Goal: Use online tool/utility: Utilize a website feature to perform a specific function

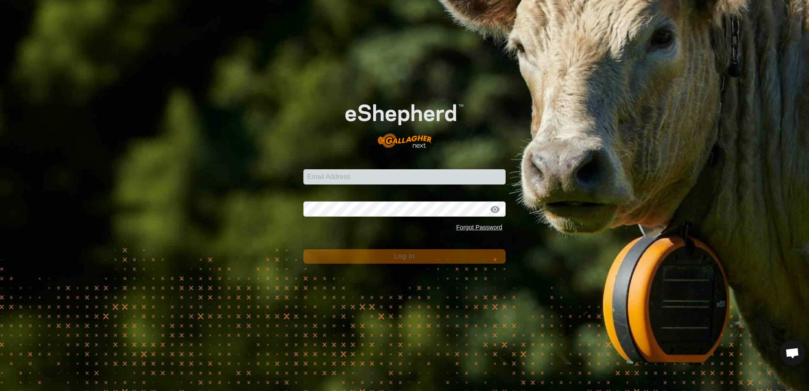
drag, startPoint x: 0, startPoint y: 0, endPoint x: 342, endPoint y: 178, distance: 385.5
click at [342, 178] on input "Email Address" at bounding box center [404, 176] width 202 height 15
type input "[EMAIL_ADDRESS][DOMAIN_NAME]"
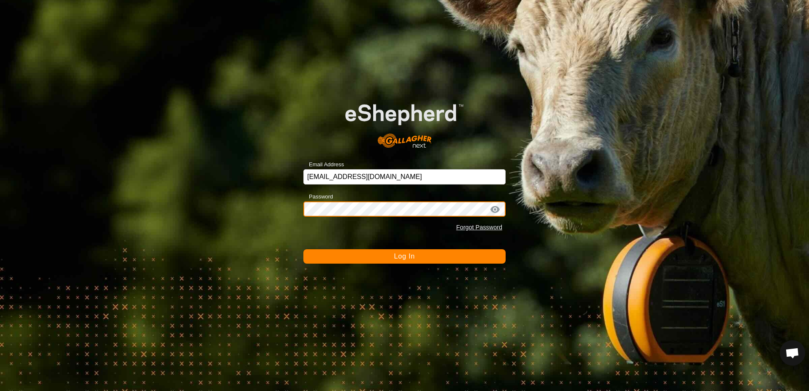
click at [303, 249] on button "Log In" at bounding box center [404, 256] width 202 height 14
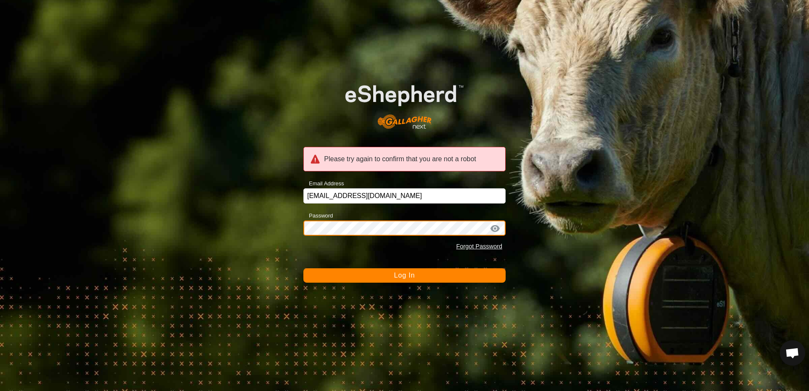
click at [283, 232] on div "Please try again to confirm that you are not a robot Email Address [EMAIL_ADDRE…" at bounding box center [404, 195] width 809 height 391
click at [303, 268] on button "Log In" at bounding box center [404, 275] width 202 height 14
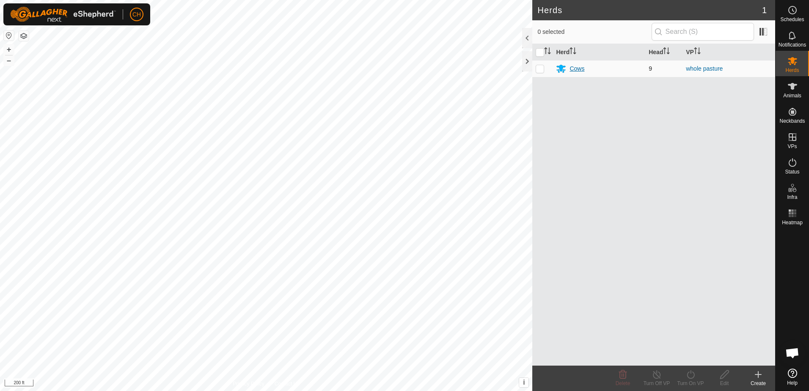
click at [568, 67] on div "Cows" at bounding box center [599, 68] width 86 height 10
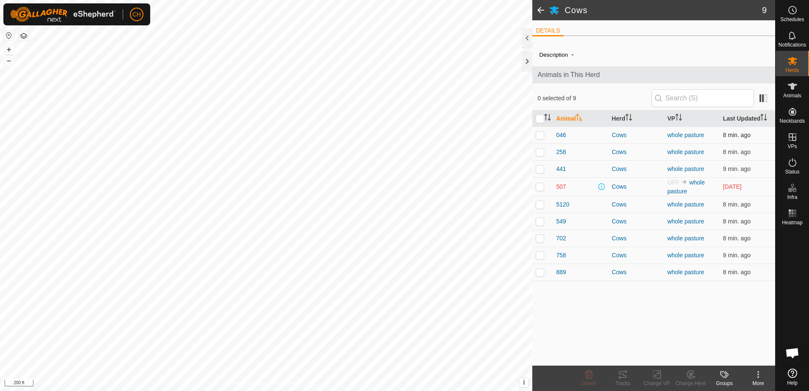
click at [543, 136] on p-checkbox at bounding box center [539, 135] width 8 height 7
click at [623, 378] on icon at bounding box center [622, 374] width 10 height 10
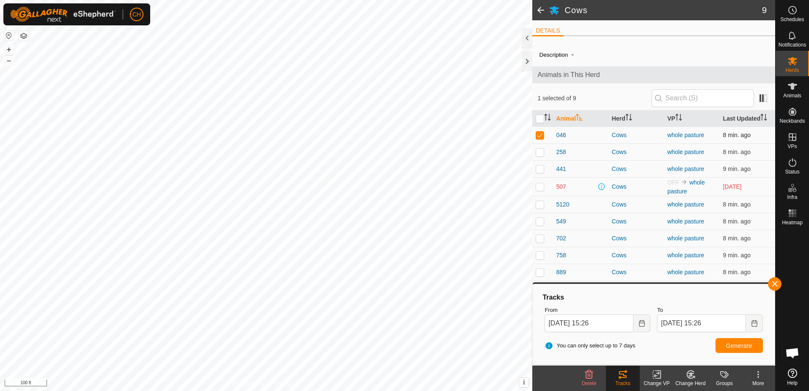
click at [539, 134] on p-checkbox at bounding box center [539, 135] width 8 height 7
checkbox input "false"
click at [540, 150] on p-checkbox at bounding box center [539, 151] width 8 height 7
click at [741, 348] on span "Generate" at bounding box center [739, 345] width 26 height 7
click at [536, 152] on p-checkbox at bounding box center [539, 151] width 8 height 7
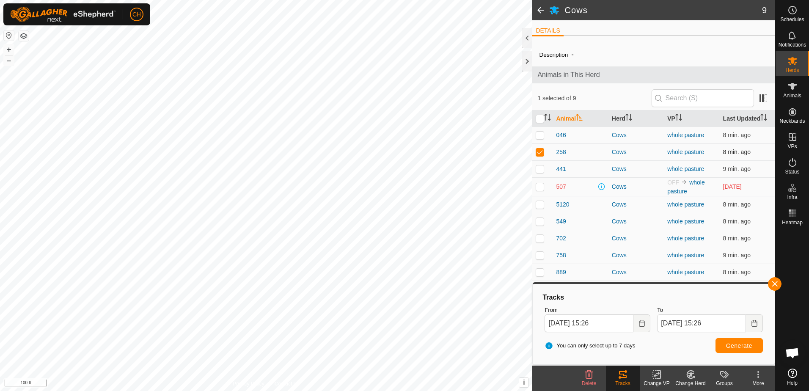
checkbox input "false"
click at [540, 171] on p-checkbox at bounding box center [539, 168] width 8 height 7
click at [741, 344] on span "Generate" at bounding box center [739, 345] width 26 height 7
click at [540, 171] on p-checkbox at bounding box center [539, 168] width 8 height 7
checkbox input "false"
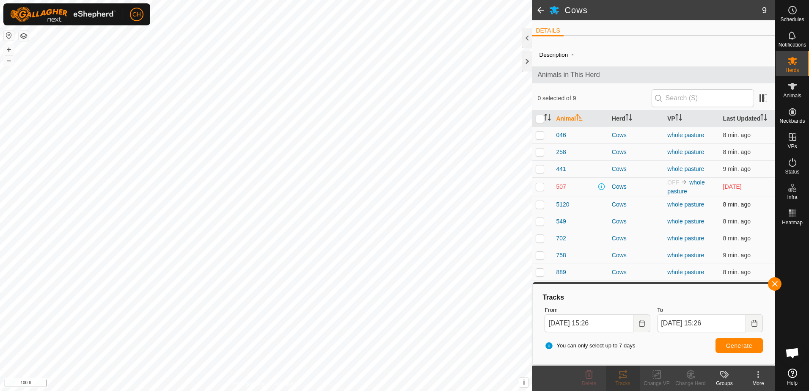
click at [539, 209] on td at bounding box center [542, 204] width 20 height 17
click at [738, 343] on span "Generate" at bounding box center [739, 345] width 26 height 7
click at [541, 207] on p-checkbox at bounding box center [539, 204] width 8 height 7
checkbox input "false"
click at [540, 223] on p-checkbox at bounding box center [539, 221] width 8 height 7
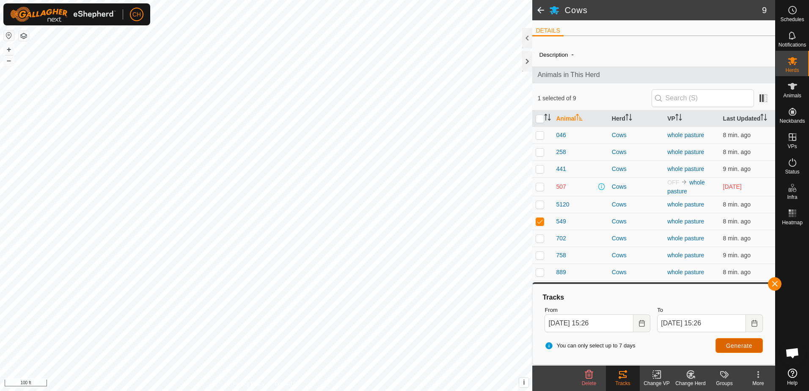
click at [743, 343] on span "Generate" at bounding box center [739, 345] width 26 height 7
click at [538, 219] on p-checkbox at bounding box center [539, 221] width 8 height 7
checkbox input "false"
click at [542, 237] on p-checkbox at bounding box center [539, 238] width 8 height 7
click at [745, 343] on span "Generate" at bounding box center [739, 345] width 26 height 7
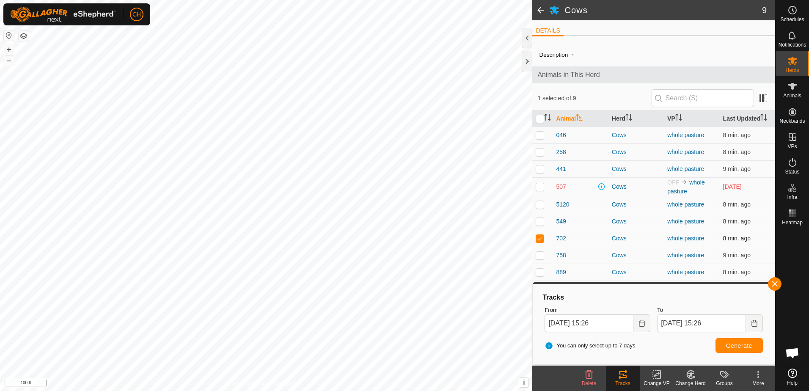
click at [541, 237] on p-checkbox at bounding box center [539, 238] width 8 height 7
checkbox input "false"
click at [538, 256] on p-checkbox at bounding box center [539, 255] width 8 height 7
click at [731, 345] on span "Generate" at bounding box center [739, 345] width 26 height 7
click at [538, 257] on p-checkbox at bounding box center [539, 255] width 8 height 7
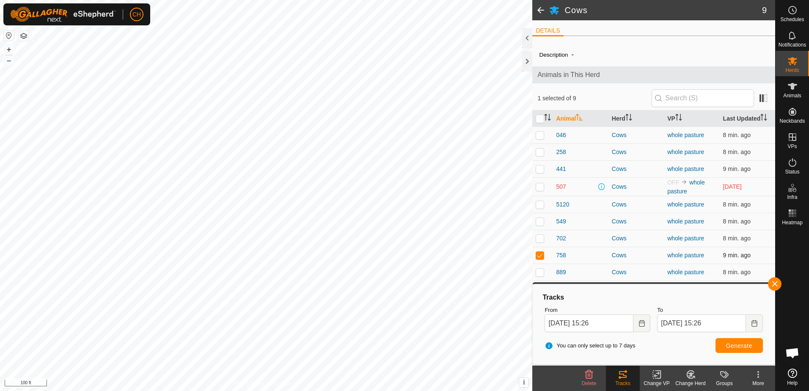
checkbox input "false"
click at [540, 271] on p-checkbox at bounding box center [539, 272] width 8 height 7
checkbox input "true"
click at [742, 349] on span "Generate" at bounding box center [739, 345] width 26 height 7
